Goal: Task Accomplishment & Management: Manage account settings

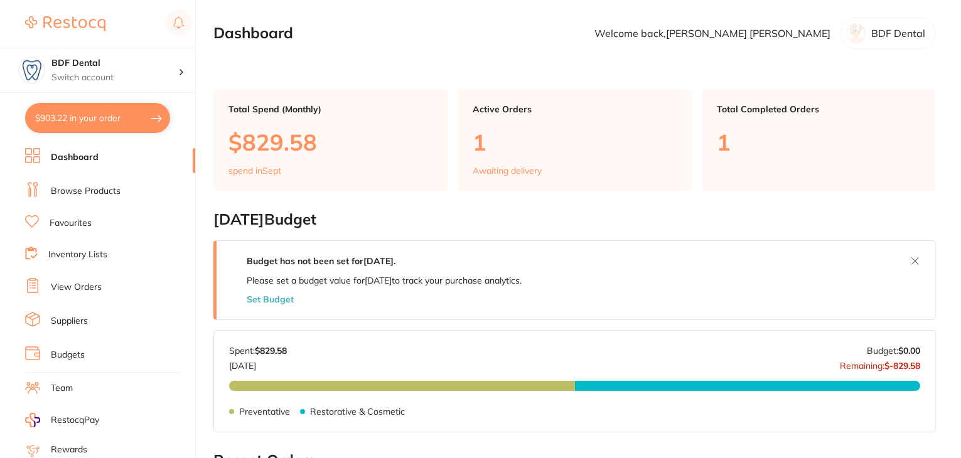
click at [73, 124] on button "$903.22 in your order" at bounding box center [97, 118] width 145 height 30
checkbox input "true"
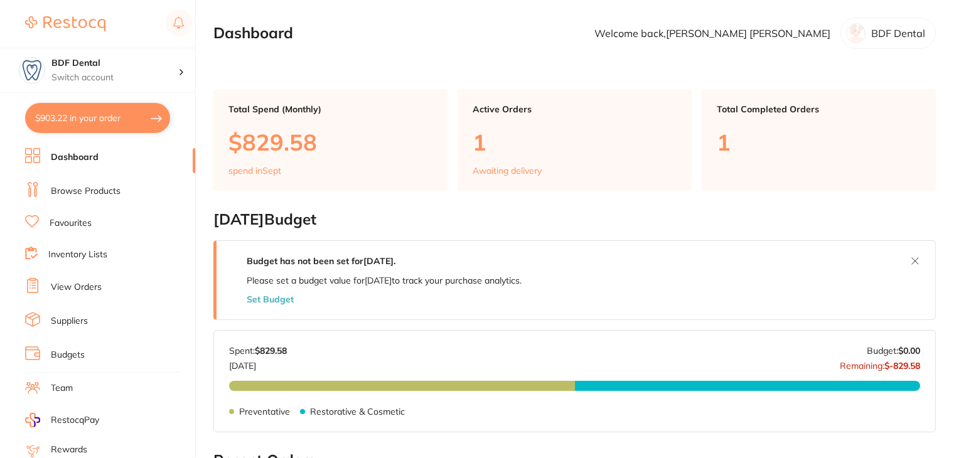
checkbox input "true"
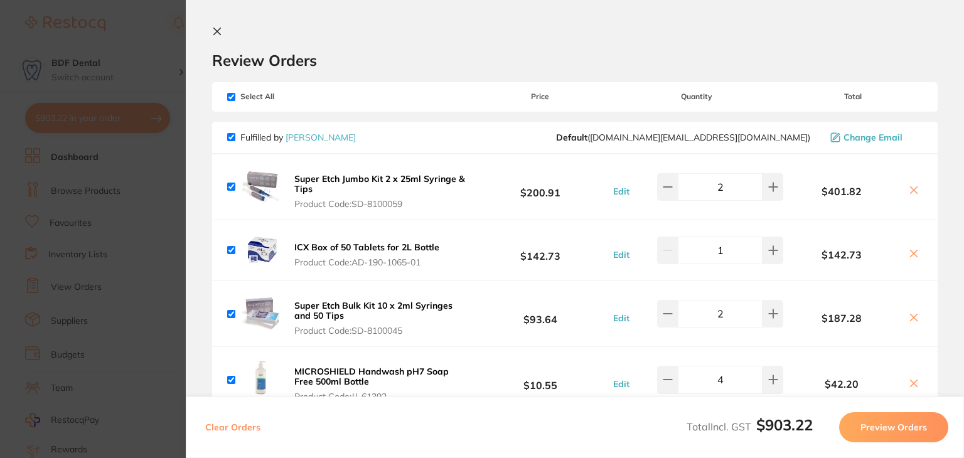
click at [216, 30] on icon at bounding box center [217, 31] width 7 height 7
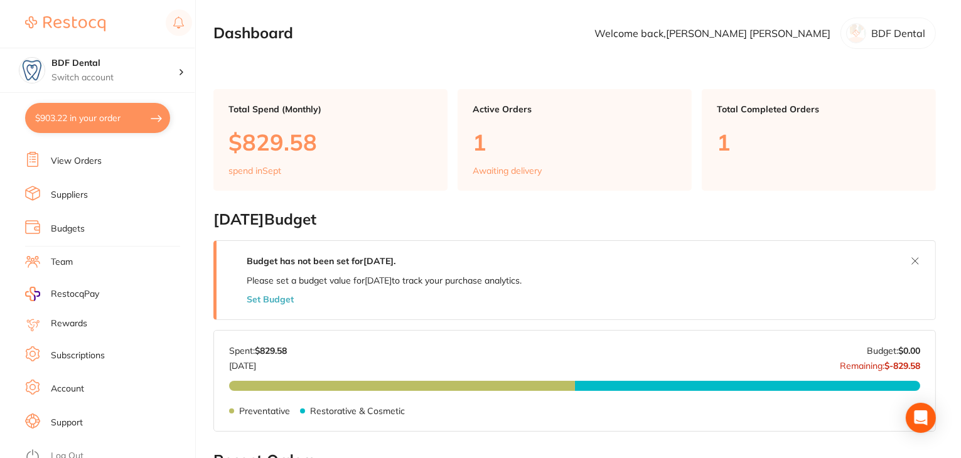
click at [106, 116] on button "$903.22 in your order" at bounding box center [97, 118] width 145 height 30
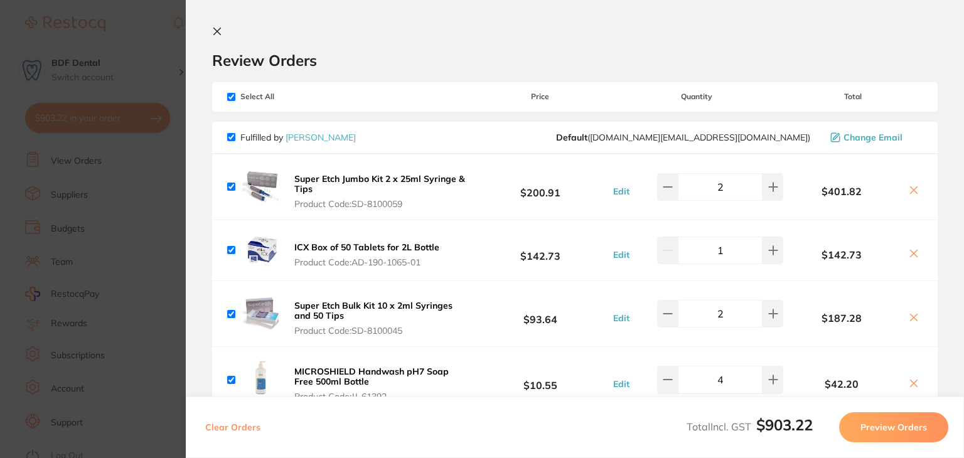
click at [213, 31] on icon at bounding box center [217, 31] width 10 height 10
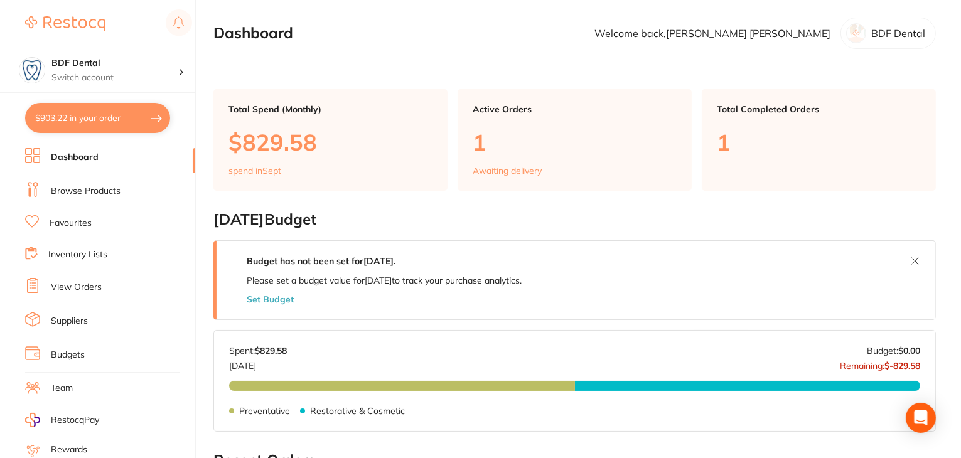
click at [477, 33] on section "Dashboard Welcome back, Daina Anderson BDF Dental" at bounding box center [574, 33] width 723 height 31
click at [385, 30] on section "Dashboard Welcome back, Daina Anderson BDF Dental" at bounding box center [574, 33] width 723 height 31
click at [65, 191] on link "Browse Products" at bounding box center [86, 191] width 70 height 13
click at [95, 186] on link "Browse Products" at bounding box center [86, 191] width 70 height 13
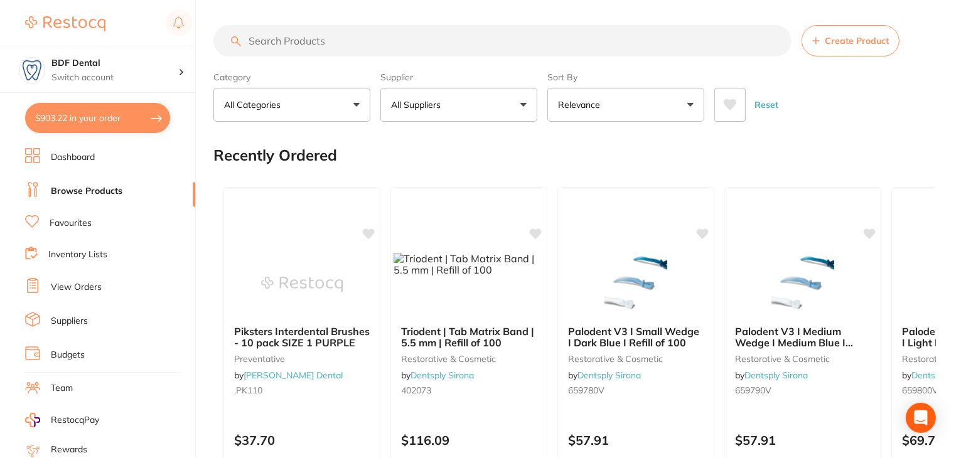
click at [73, 155] on link "Dashboard" at bounding box center [73, 157] width 44 height 13
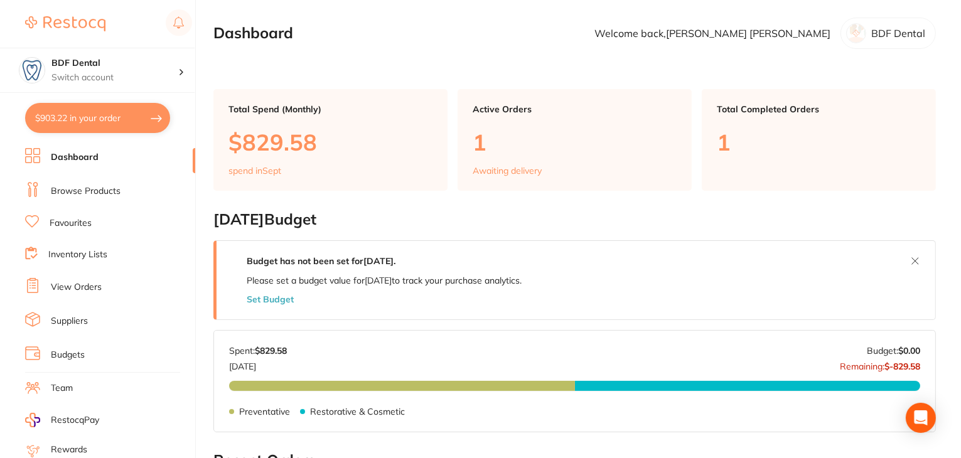
click at [61, 111] on button "$903.22 in your order" at bounding box center [97, 118] width 145 height 30
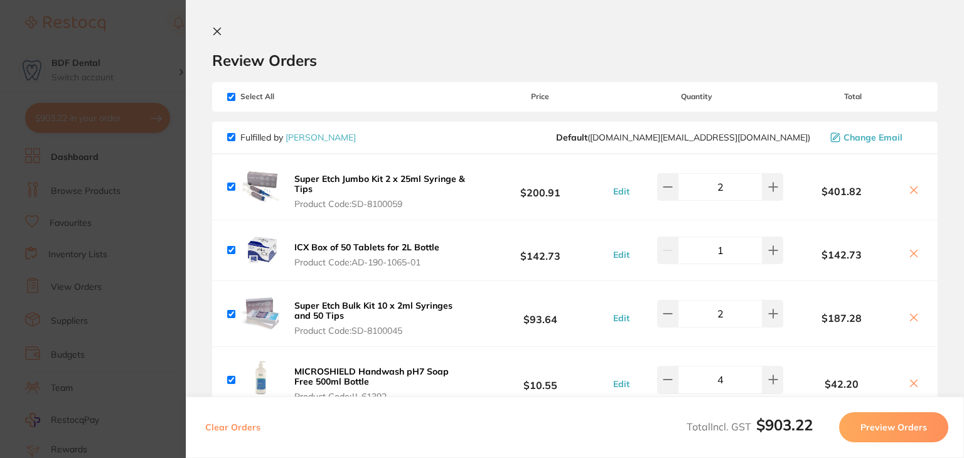
click at [221, 36] on icon at bounding box center [217, 31] width 10 height 10
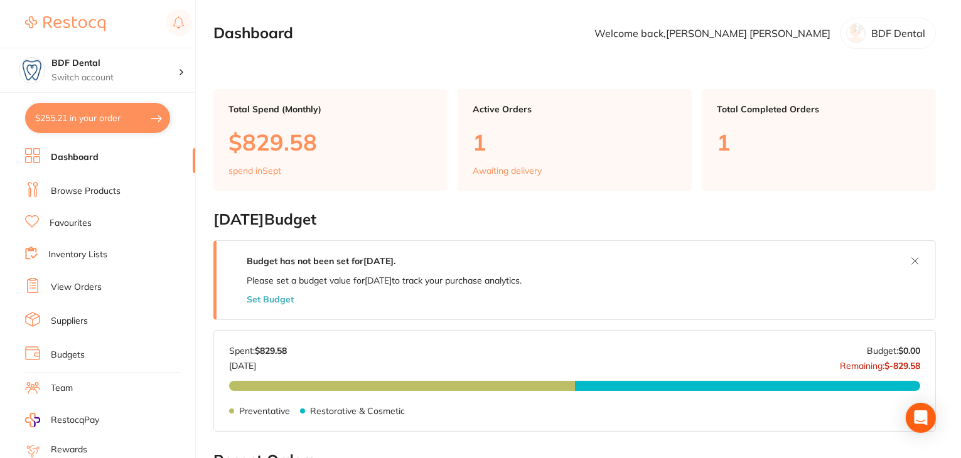
click at [91, 120] on button "$255.21 in your order" at bounding box center [97, 118] width 145 height 30
checkbox input "true"
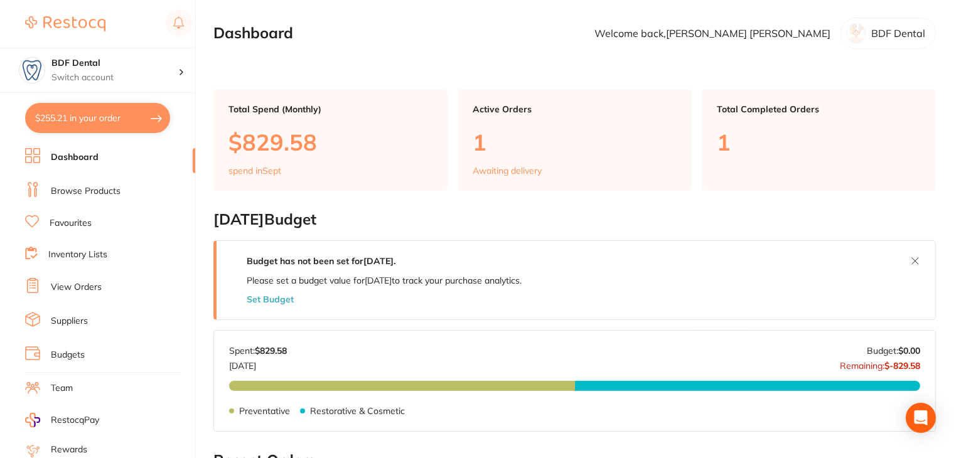
checkbox input "true"
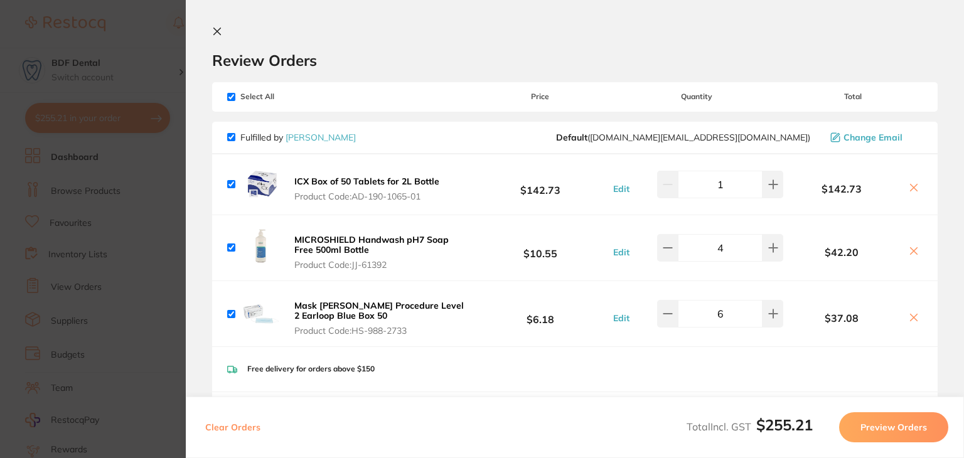
click at [217, 30] on icon at bounding box center [217, 31] width 10 height 10
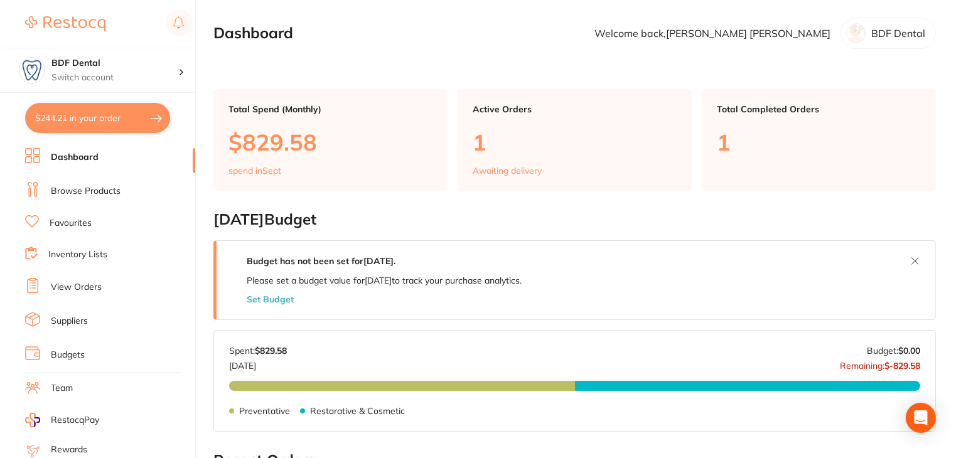
click at [90, 114] on button "$244.21 in your order" at bounding box center [97, 118] width 145 height 30
checkbox input "true"
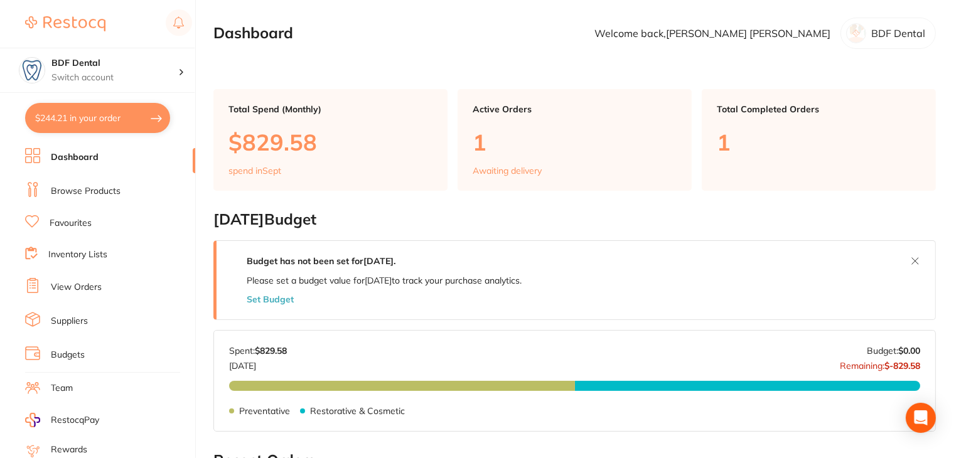
checkbox input "true"
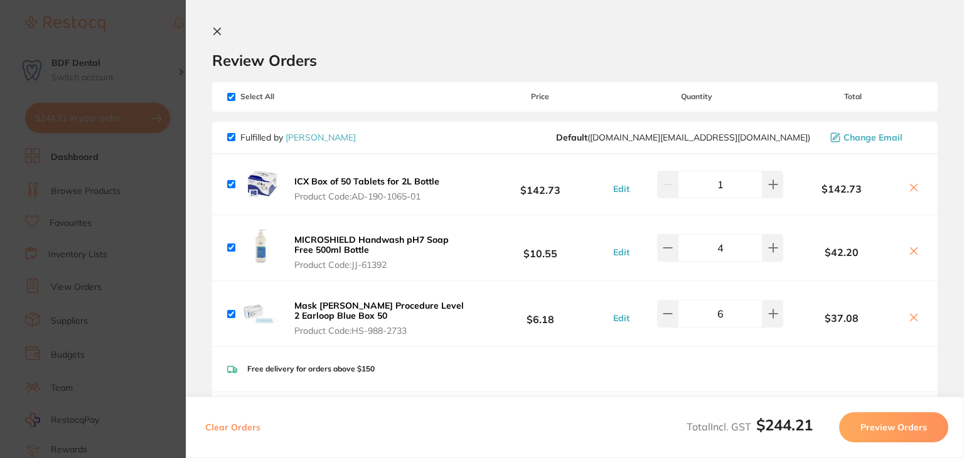
click at [213, 31] on icon at bounding box center [217, 31] width 10 height 10
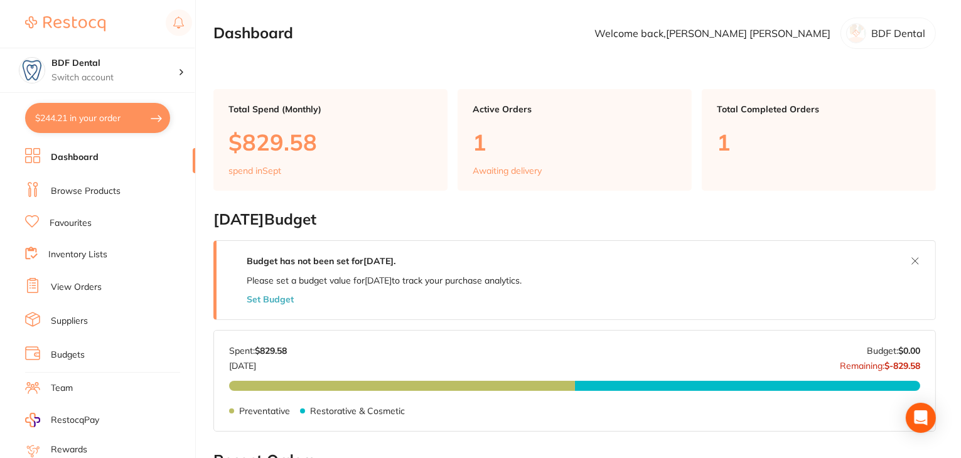
click at [88, 286] on link "View Orders" at bounding box center [76, 287] width 51 height 13
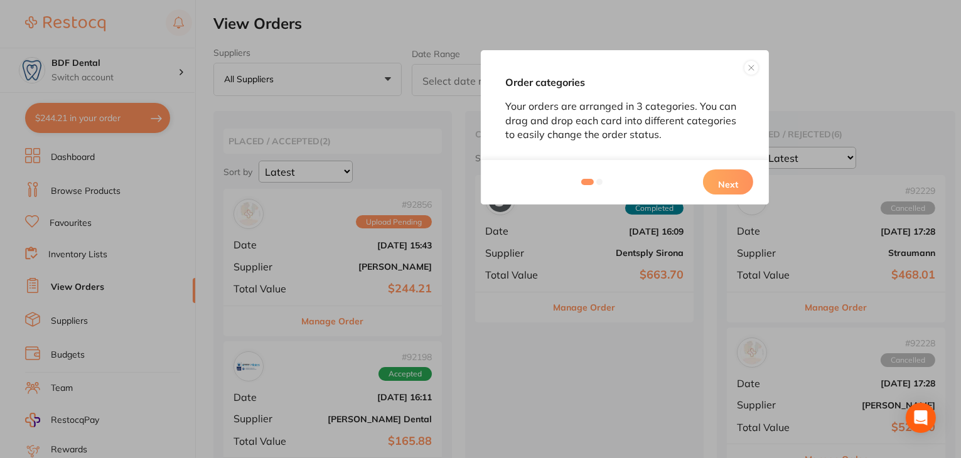
click at [753, 70] on button at bounding box center [751, 67] width 15 height 15
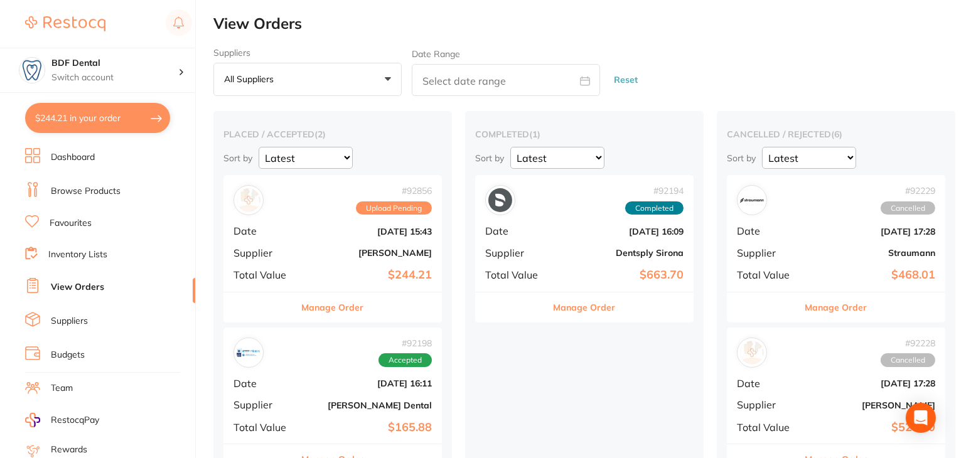
click at [338, 305] on button "Manage Order" at bounding box center [333, 308] width 62 height 30
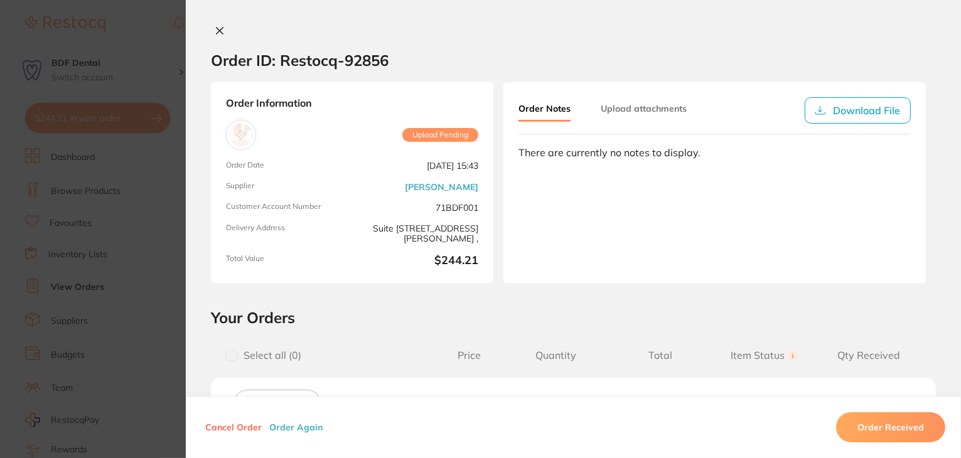
click at [220, 33] on icon at bounding box center [220, 31] width 10 height 10
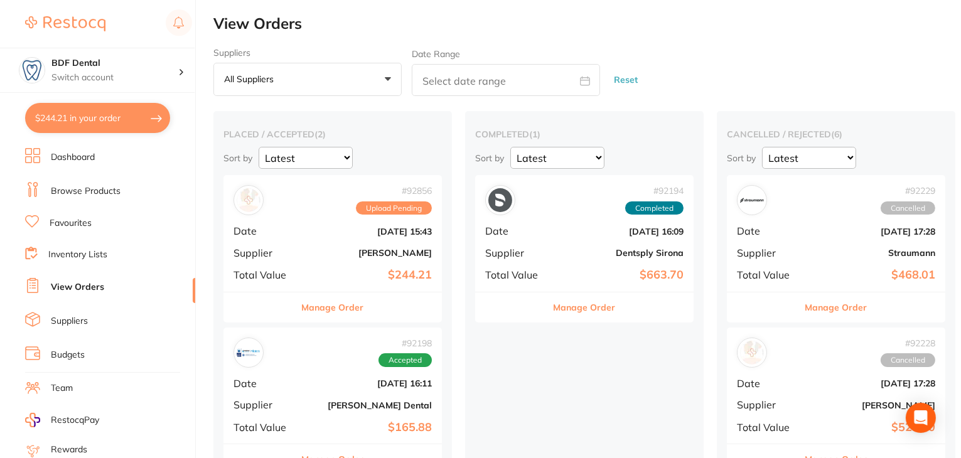
click at [88, 160] on link "Dashboard" at bounding box center [73, 157] width 44 height 13
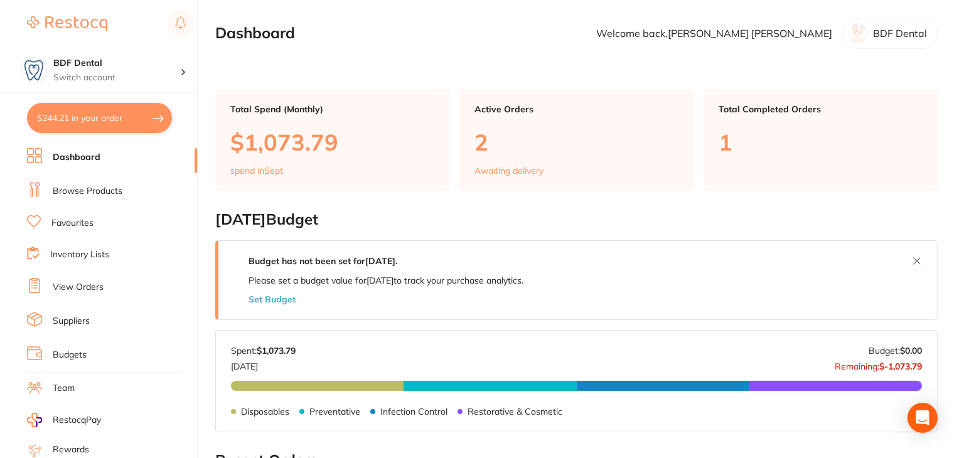
scroll to position [126, 0]
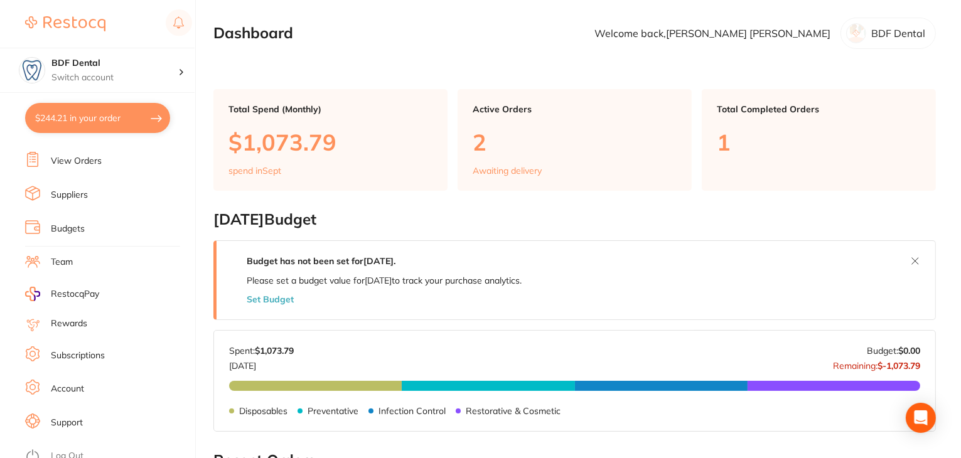
click at [70, 450] on link "Log Out" at bounding box center [67, 456] width 33 height 13
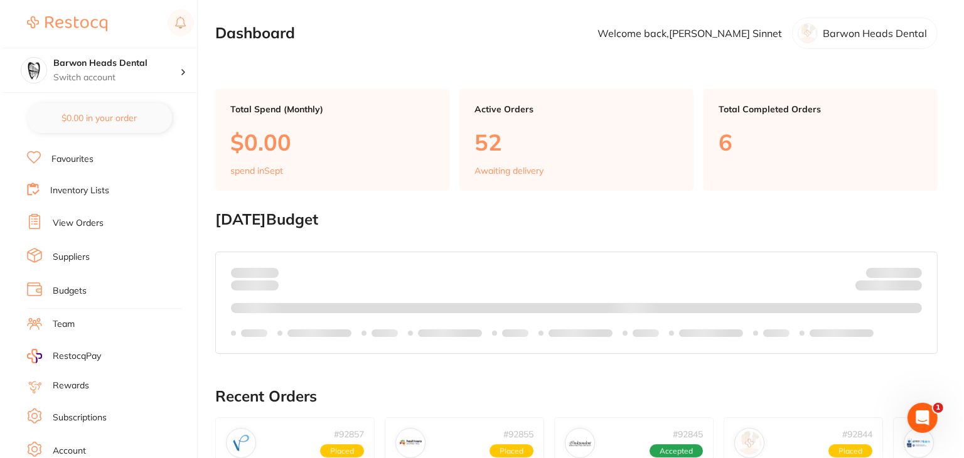
scroll to position [126, 0]
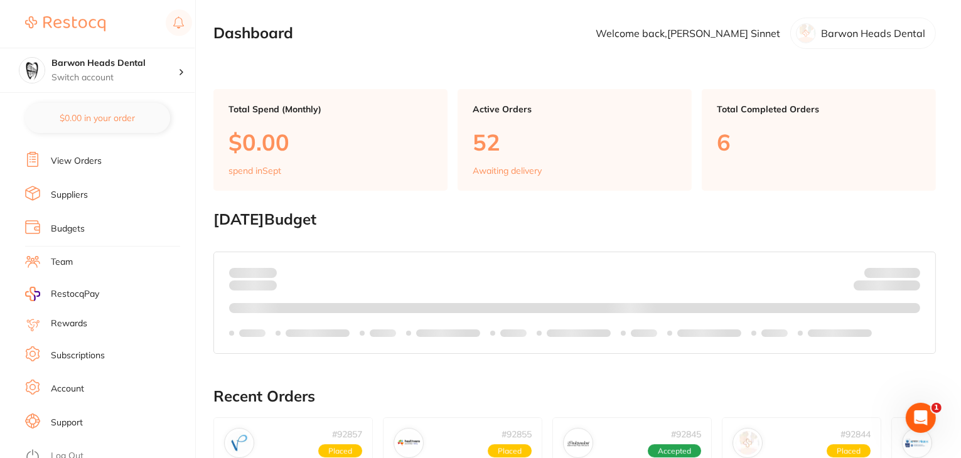
click at [71, 450] on link "Log Out" at bounding box center [67, 456] width 33 height 13
